Goal: Task Accomplishment & Management: Manage account settings

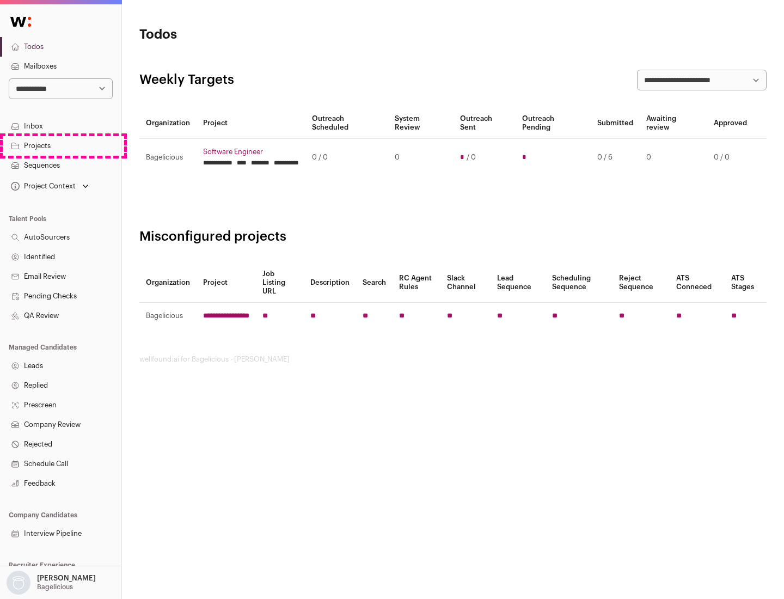
click at [60, 145] on link "Projects" at bounding box center [60, 146] width 121 height 20
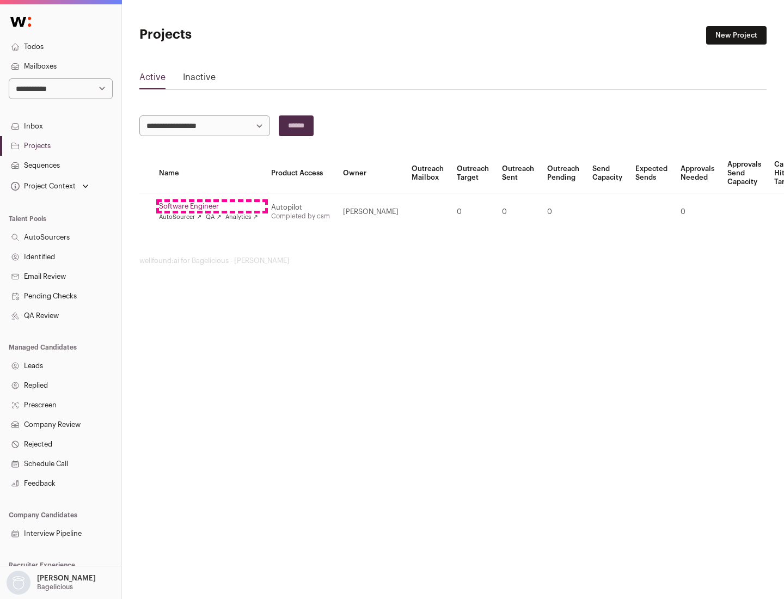
click at [212, 206] on link "Software Engineer" at bounding box center [208, 206] width 99 height 9
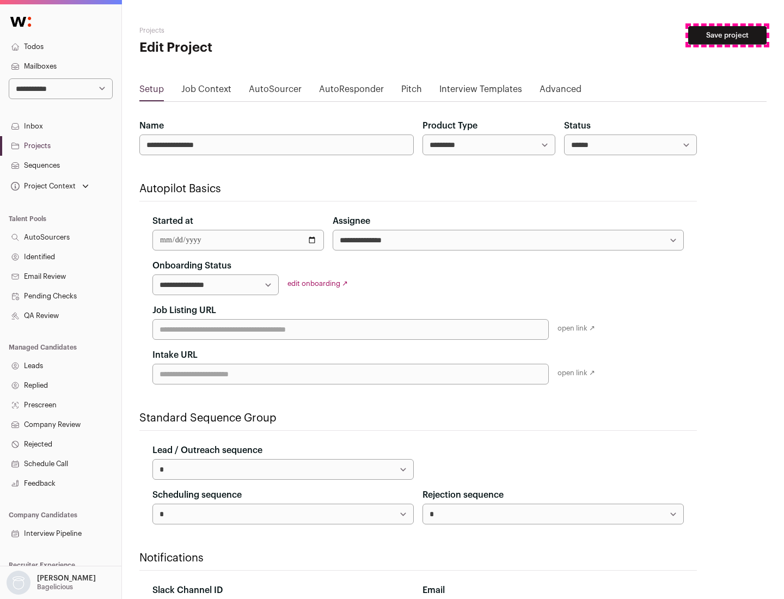
click at [728, 35] on button "Save project" at bounding box center [728, 35] width 78 height 19
